Goal: Information Seeking & Learning: Learn about a topic

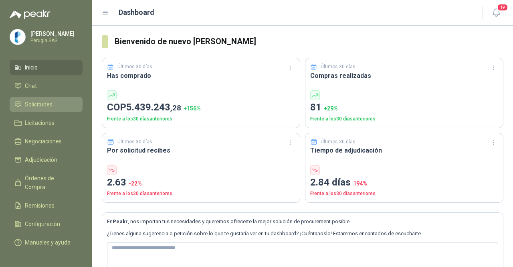
click at [57, 108] on li "Solicitudes" at bounding box center [45, 104] width 63 height 9
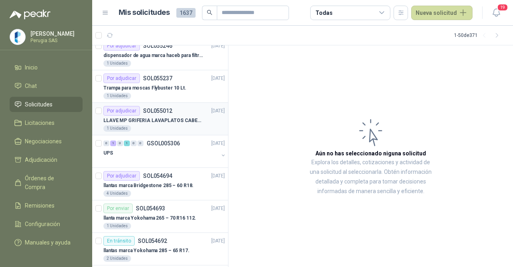
scroll to position [120, 0]
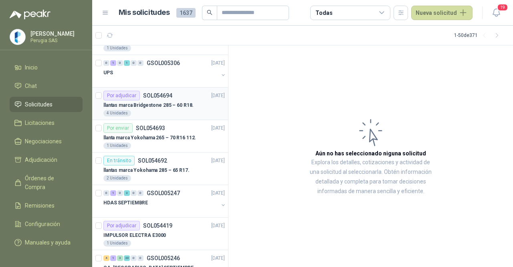
click at [143, 118] on article "Por adjudicar SOL054694 [DATE] llantas marca Bridgestone 285 – 60 R18. 4 Unidad…" at bounding box center [160, 103] width 136 height 32
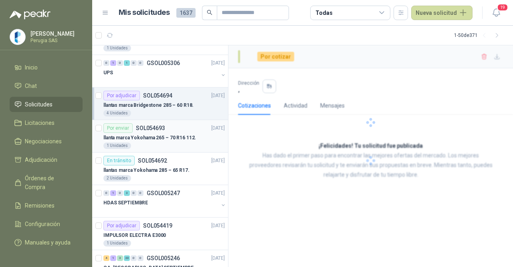
click at [150, 129] on p "SOL054693" at bounding box center [150, 128] width 29 height 6
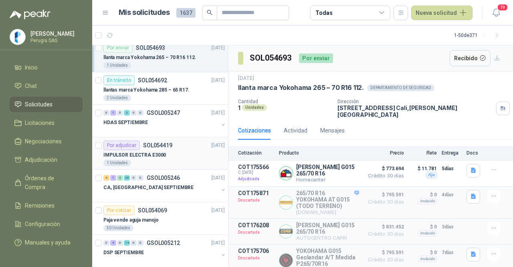
scroll to position [281, 0]
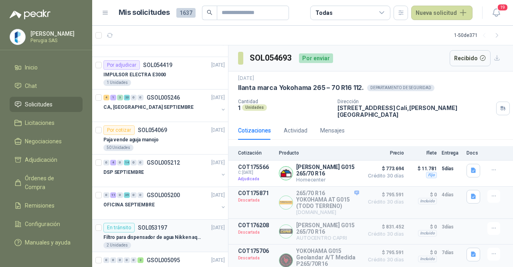
click at [164, 233] on p "Filtro para dispensador de agua Nikken aqua pour deluxe" at bounding box center [153, 237] width 100 height 8
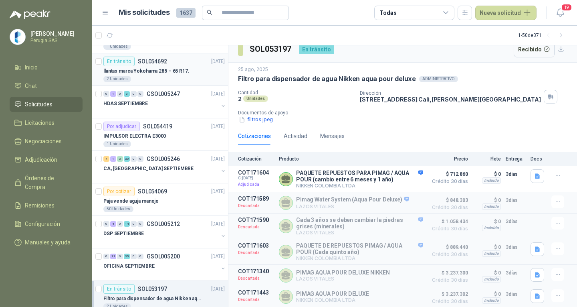
scroll to position [201, 0]
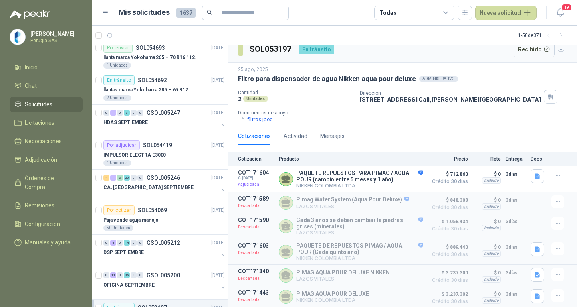
click at [39, 106] on span "Solicitudes" at bounding box center [39, 104] width 28 height 9
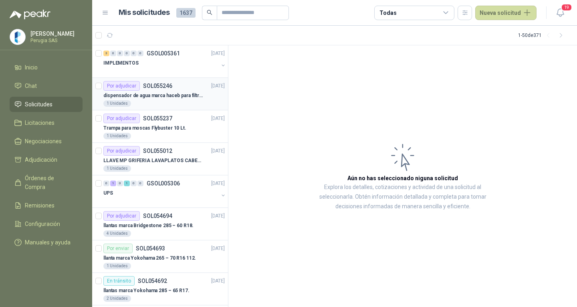
click at [161, 92] on p "dispensador de agua marca haceb para filtros Nikkei" at bounding box center [153, 96] width 100 height 8
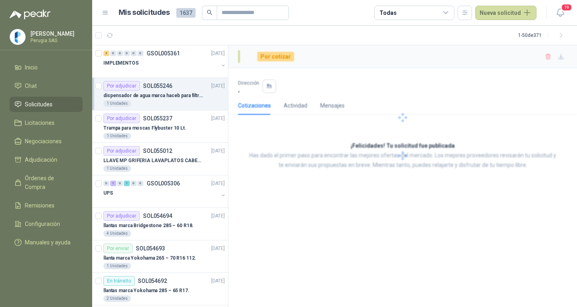
click at [161, 92] on p "dispensador de agua marca haceb para filtros Nikkei" at bounding box center [153, 96] width 100 height 8
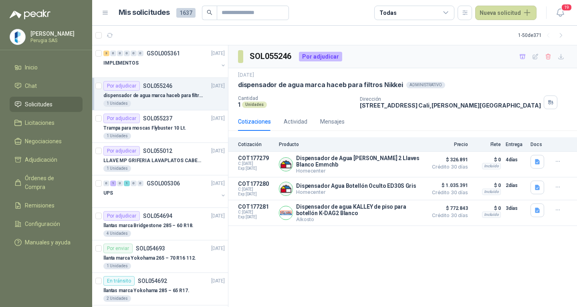
click at [163, 92] on p "dispensador de agua marca haceb para filtros Nikkei" at bounding box center [153, 96] width 100 height 8
click at [166, 101] on div "1 Unidades" at bounding box center [164, 103] width 122 height 6
click at [313, 221] on p "Alkosto" at bounding box center [359, 219] width 127 height 6
click at [342, 266] on div "SOL055246 Por adjudicar [DATE] dispensador de agua marca haceb para filtros Nik…" at bounding box center [403, 176] width 349 height 262
click at [167, 44] on article "1 - 50 de 371" at bounding box center [334, 35] width 485 height 19
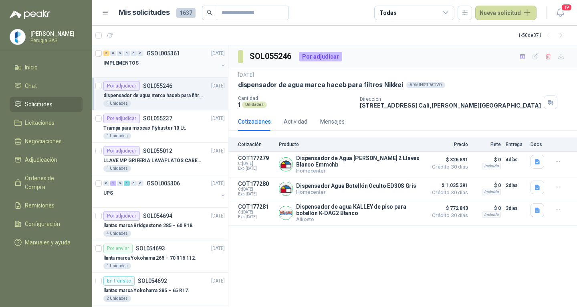
click at [166, 52] on p "GSOL005361" at bounding box center [163, 54] width 33 height 6
